Goal: Information Seeking & Learning: Learn about a topic

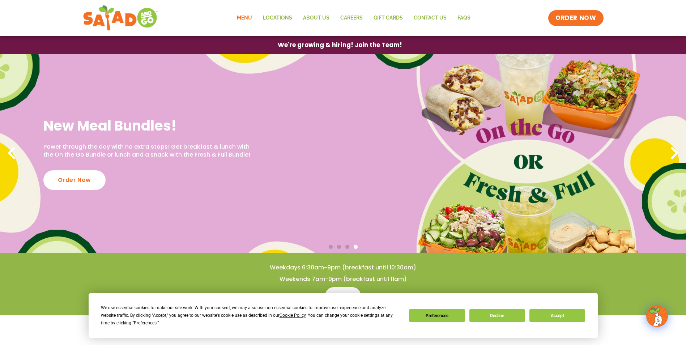
click at [236, 16] on link "Menu" at bounding box center [244, 18] width 26 height 17
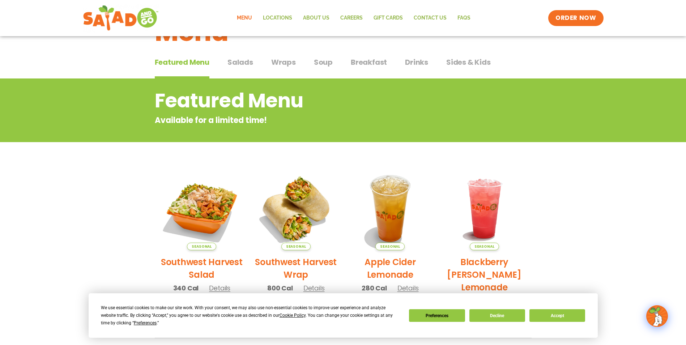
scroll to position [36, 0]
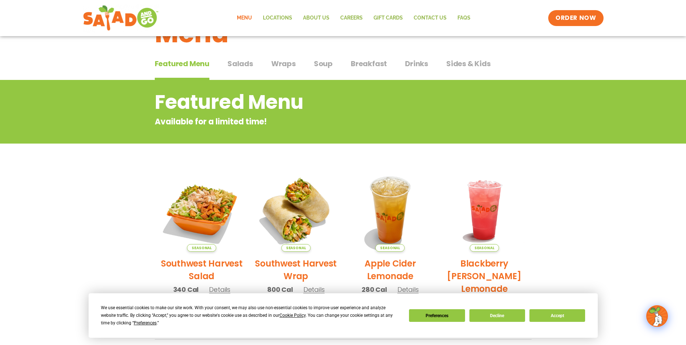
click at [237, 69] on span "Salads" at bounding box center [240, 63] width 26 height 11
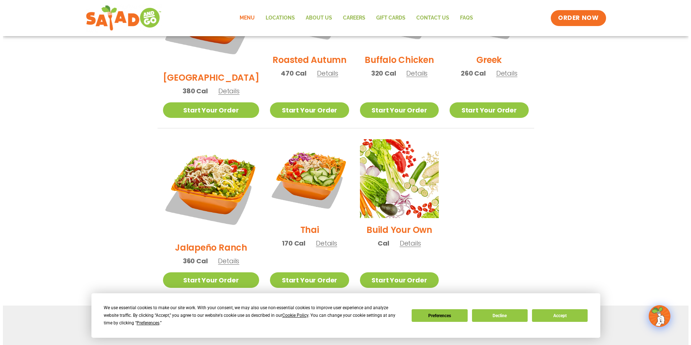
scroll to position [470, 0]
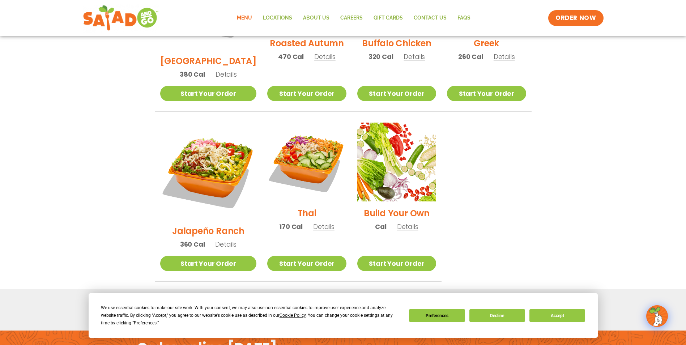
click at [200, 124] on img at bounding box center [208, 171] width 97 height 97
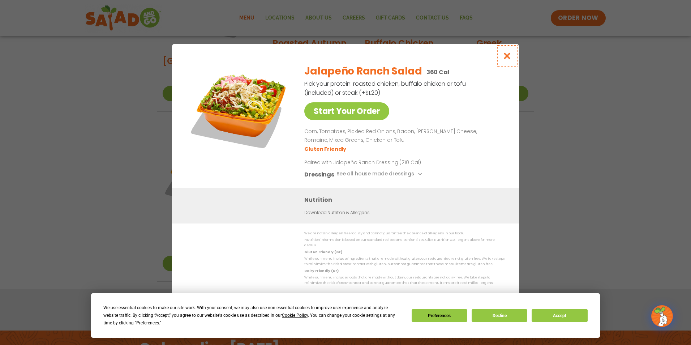
click at [508, 58] on icon "Close modal" at bounding box center [507, 56] width 9 height 8
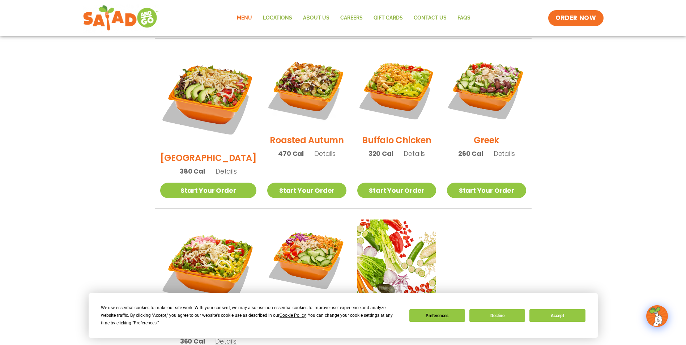
scroll to position [367, 0]
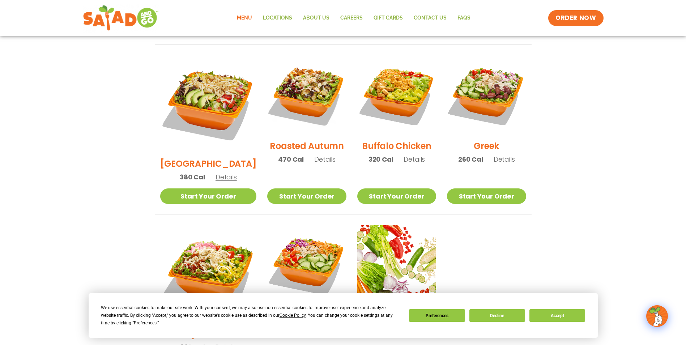
click at [520, 79] on img at bounding box center [486, 94] width 79 height 79
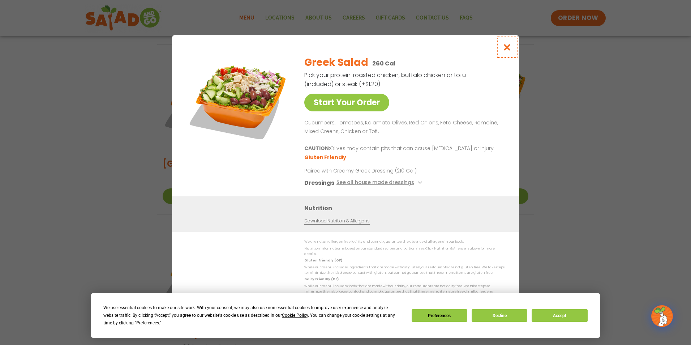
click at [510, 48] on icon "Close modal" at bounding box center [507, 47] width 9 height 8
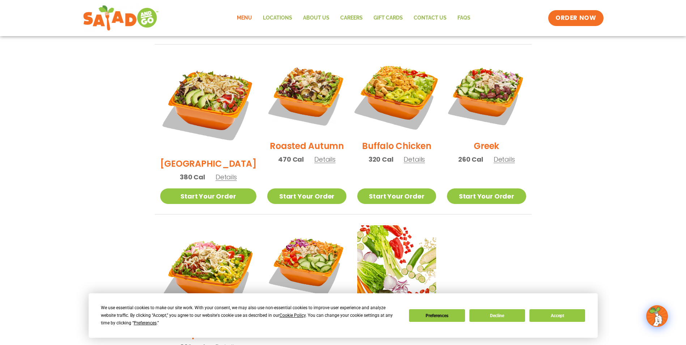
click at [396, 80] on img at bounding box center [396, 94] width 93 height 93
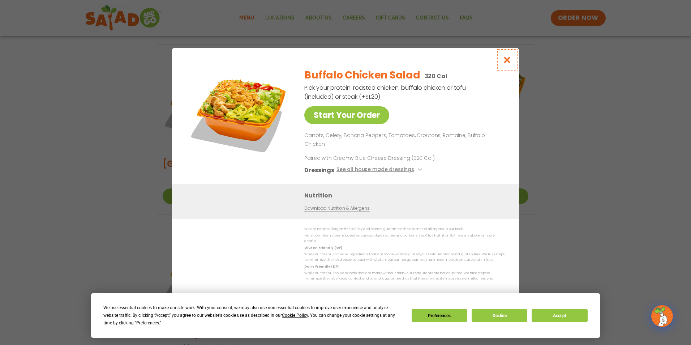
click at [511, 64] on icon "Close modal" at bounding box center [507, 60] width 9 height 8
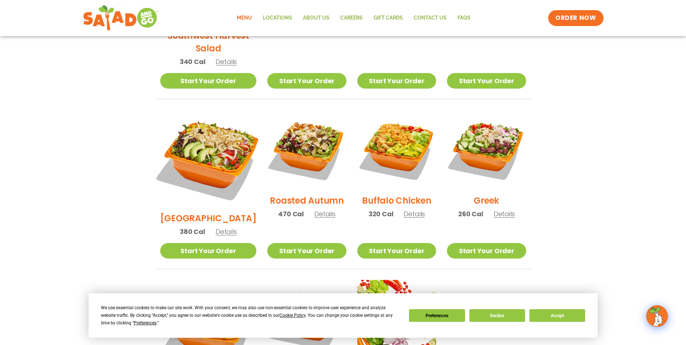
scroll to position [295, 0]
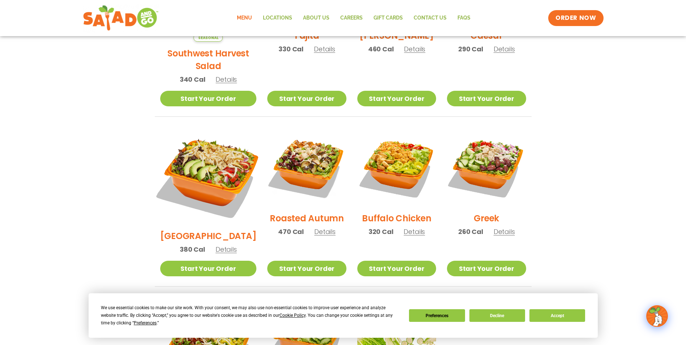
click at [208, 145] on img at bounding box center [207, 175] width 113 height 113
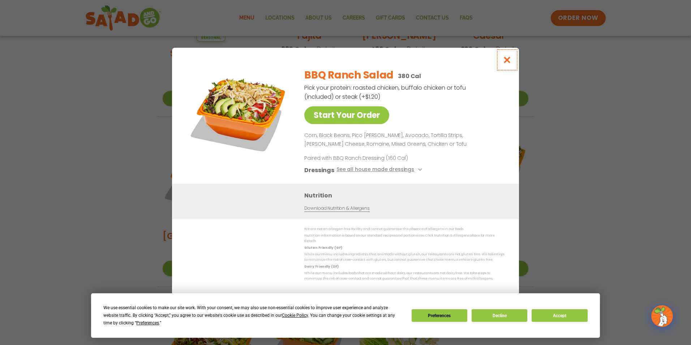
click at [503, 60] on button "Close modal" at bounding box center [508, 60] width 24 height 24
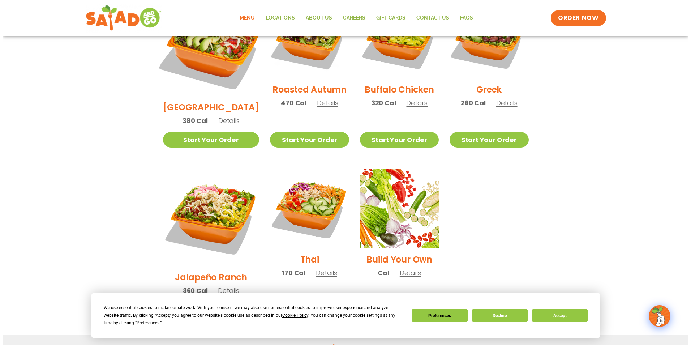
scroll to position [476, 0]
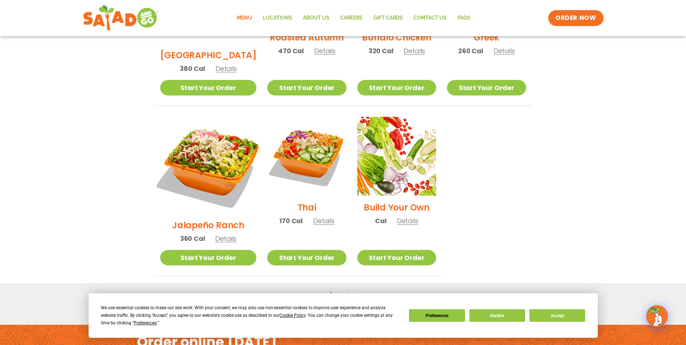
click at [205, 146] on img at bounding box center [207, 164] width 113 height 113
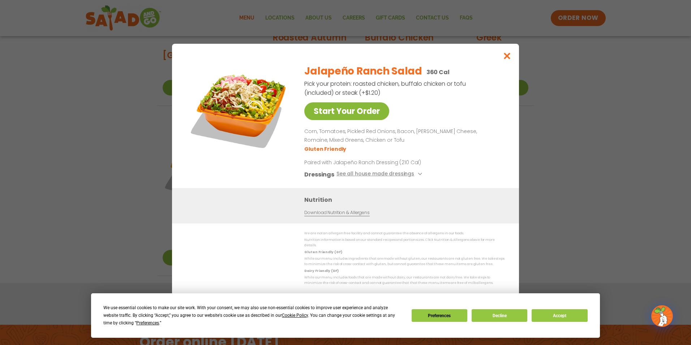
click at [320, 110] on link "Start Your Order" at bounding box center [346, 111] width 85 height 18
